Goal: Task Accomplishment & Management: Manage account settings

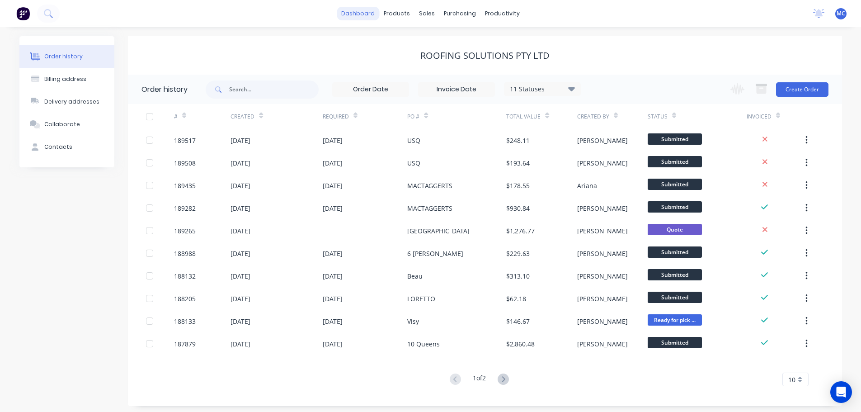
click at [363, 14] on link "dashboard" at bounding box center [358, 14] width 42 height 14
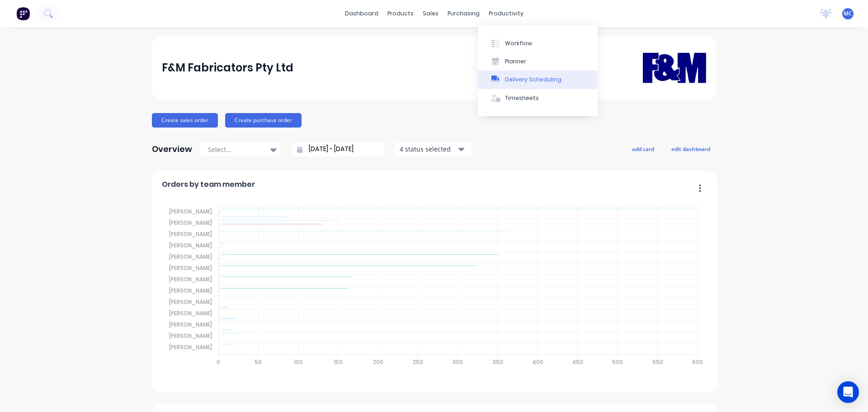
click at [532, 73] on button "Delivery Scheduling" at bounding box center [538, 80] width 120 height 18
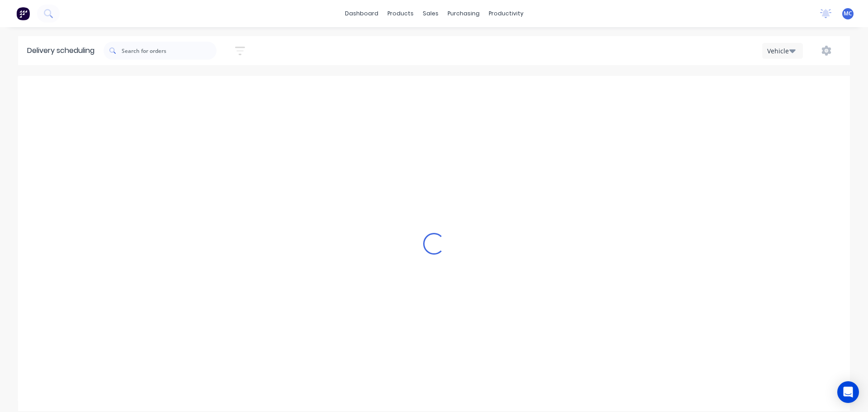
scroll to position [0, 0]
click at [239, 49] on icon "button" at bounding box center [240, 50] width 10 height 11
click at [197, 82] on input at bounding box center [198, 85] width 84 height 14
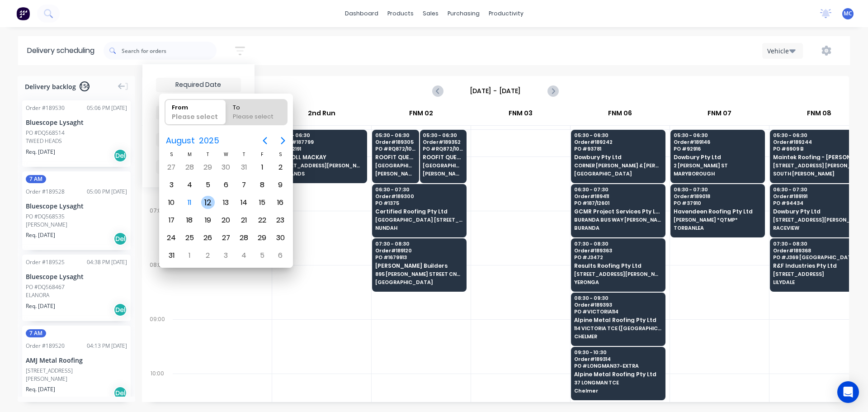
click at [206, 201] on div "12" at bounding box center [208, 203] width 14 height 14
type input "[DATE]"
radio input "false"
radio input "true"
click at [206, 201] on div "12" at bounding box center [208, 203] width 14 height 14
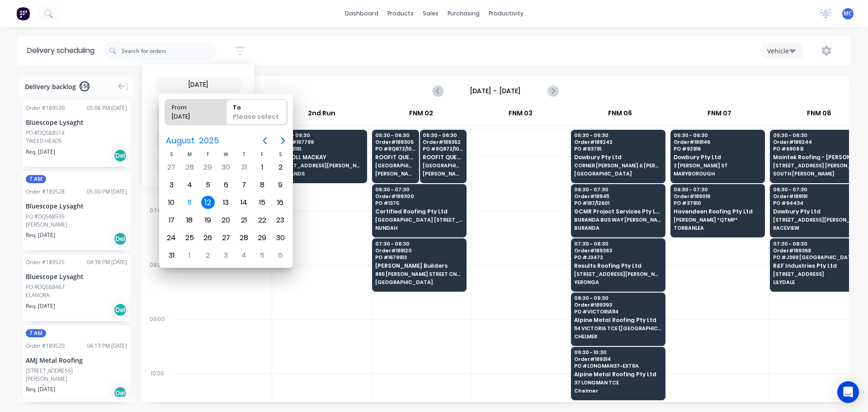
type input "[DATE] - [DATE]"
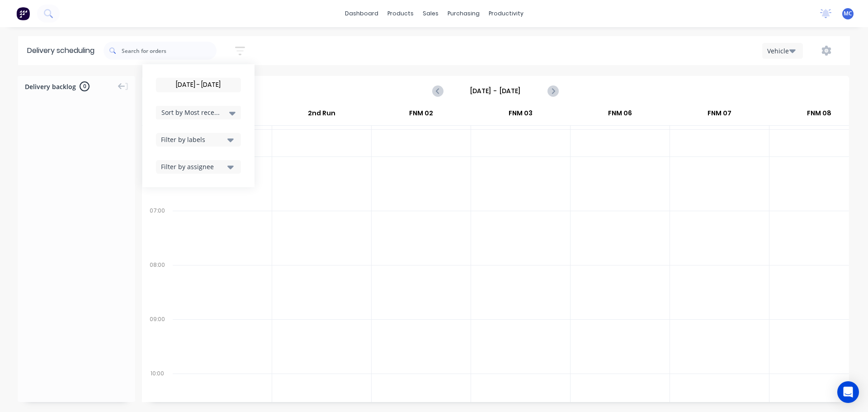
click at [495, 91] on input "[DATE] - [DATE]" at bounding box center [496, 91] width 90 height 14
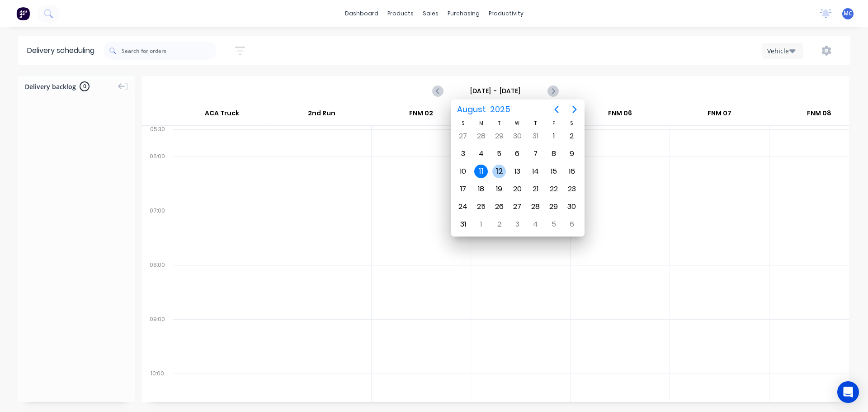
click at [500, 172] on div "12" at bounding box center [499, 172] width 14 height 14
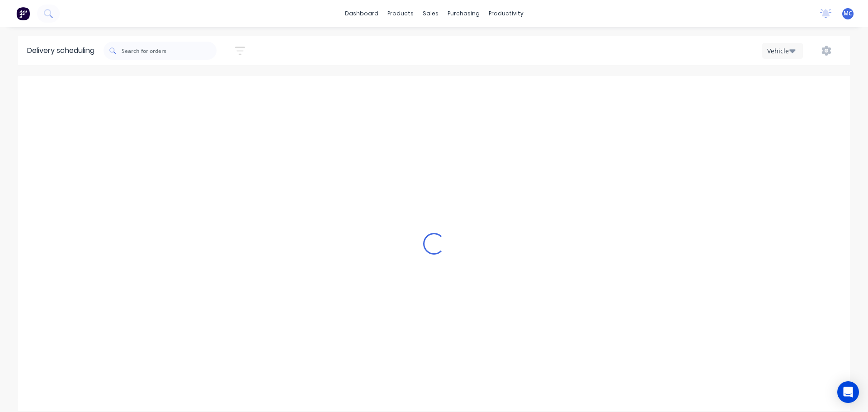
type input "[DATE] - [DATE]"
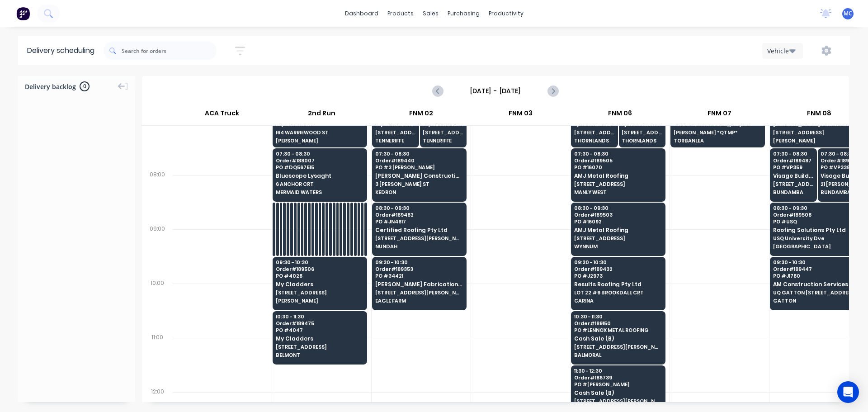
scroll to position [90, 0]
click at [848, 13] on span "MC" at bounding box center [847, 13] width 9 height 8
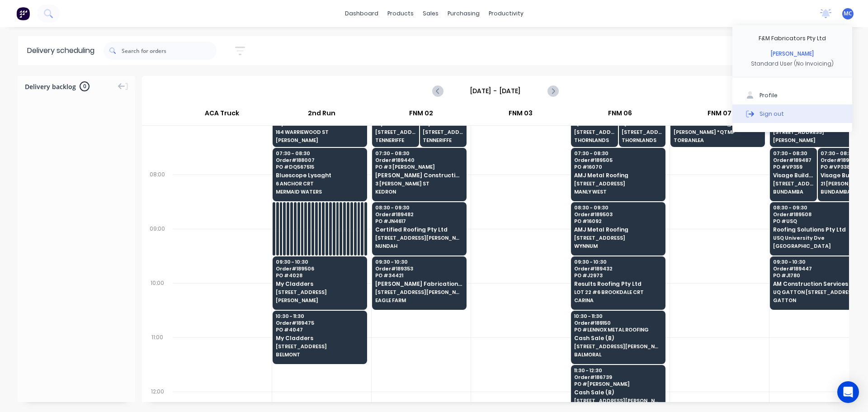
click at [772, 113] on div "Sign out" at bounding box center [771, 113] width 24 height 8
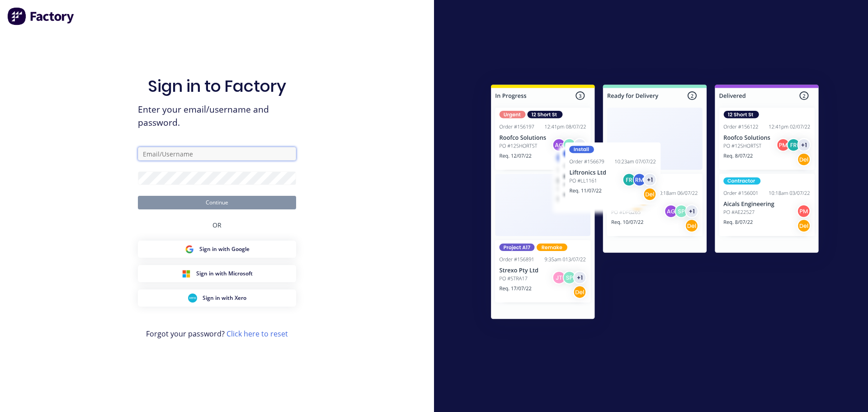
type input "[PERSON_NAME][EMAIL_ADDRESS][DOMAIN_NAME]"
